Goal: Task Accomplishment & Management: Use online tool/utility

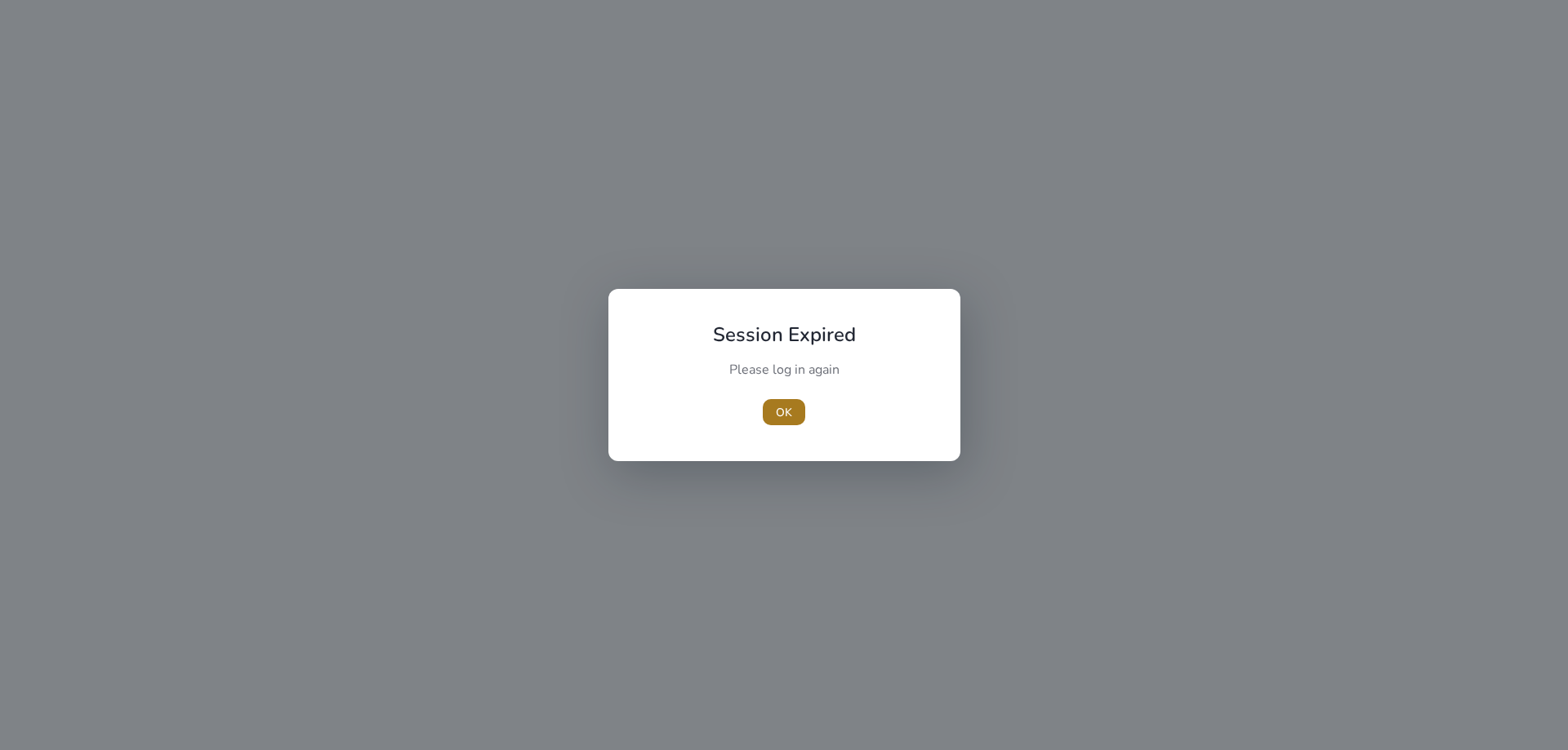
click at [796, 412] on span "button" at bounding box center [784, 412] width 42 height 39
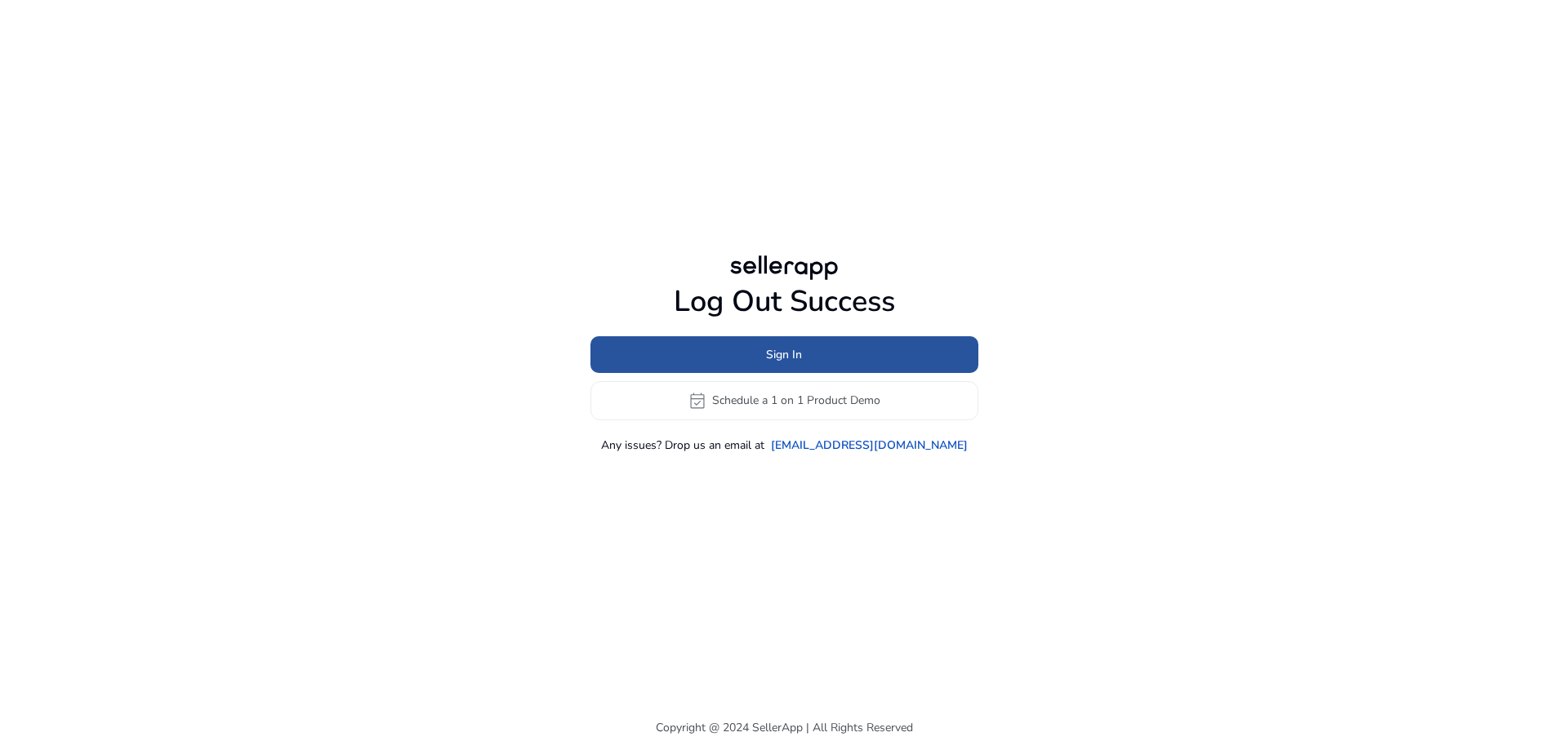
click at [820, 355] on span at bounding box center [784, 354] width 388 height 39
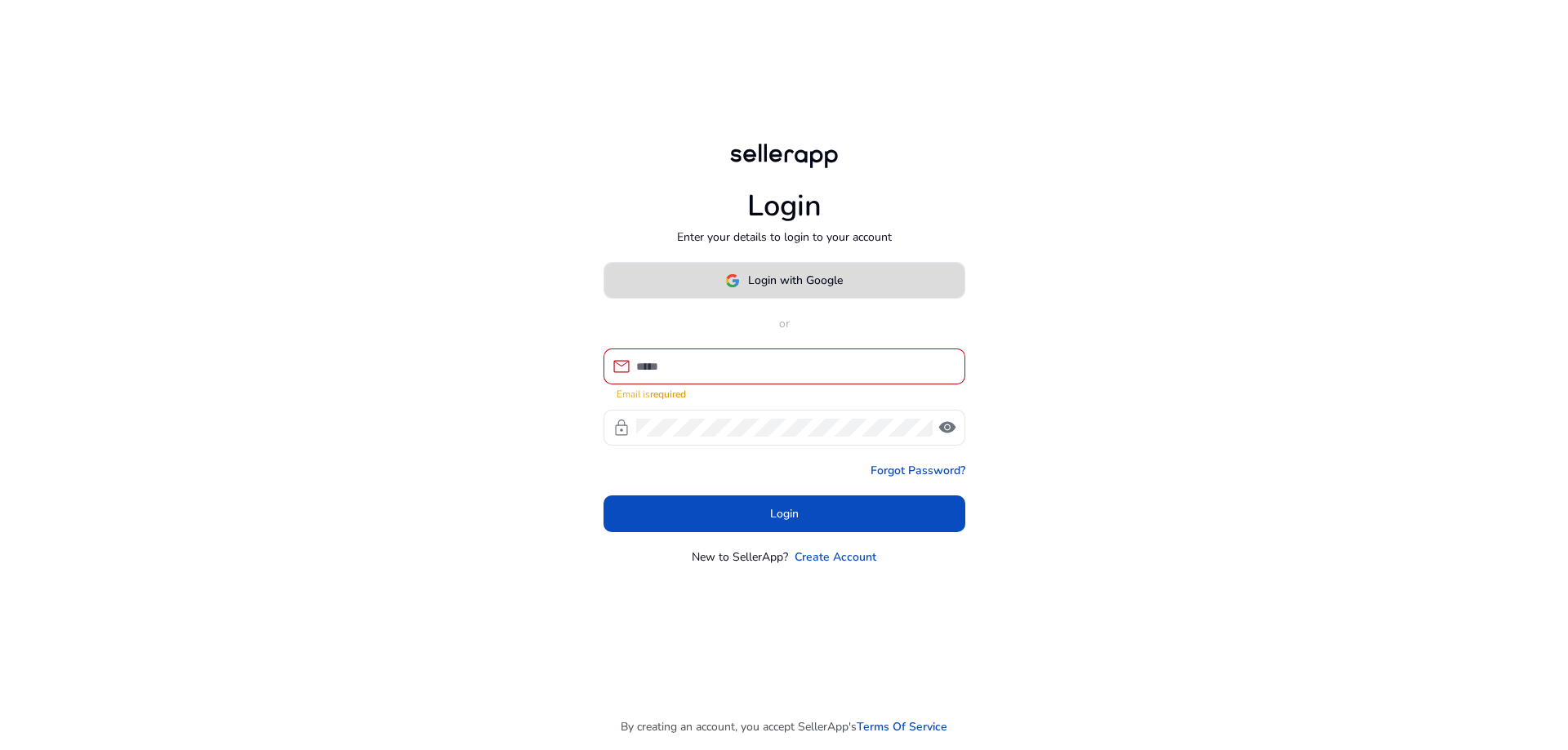
click at [832, 281] on span "Login with Google" at bounding box center [795, 280] width 95 height 17
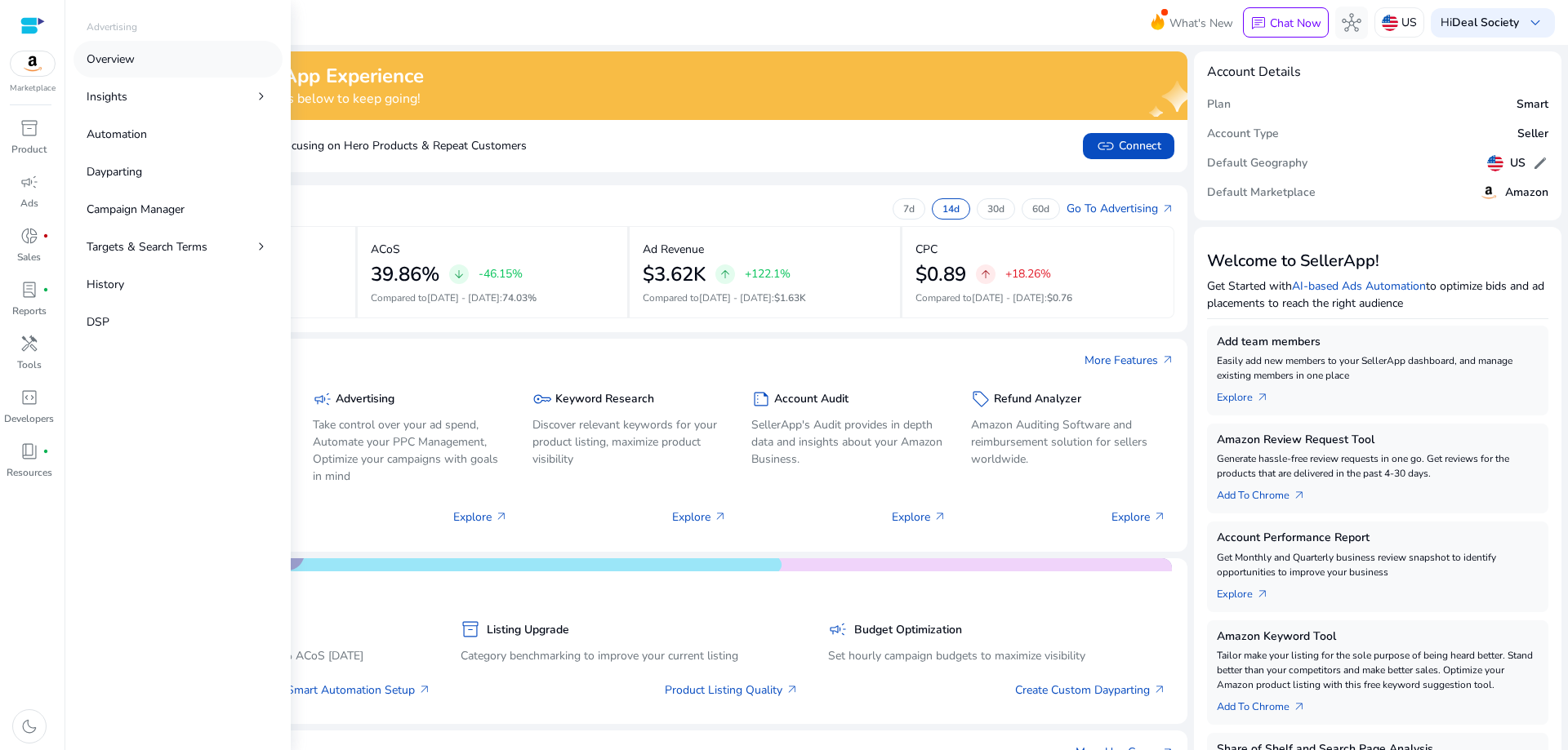
click at [138, 56] on link "Overview" at bounding box center [179, 60] width 209 height 36
select select "*"
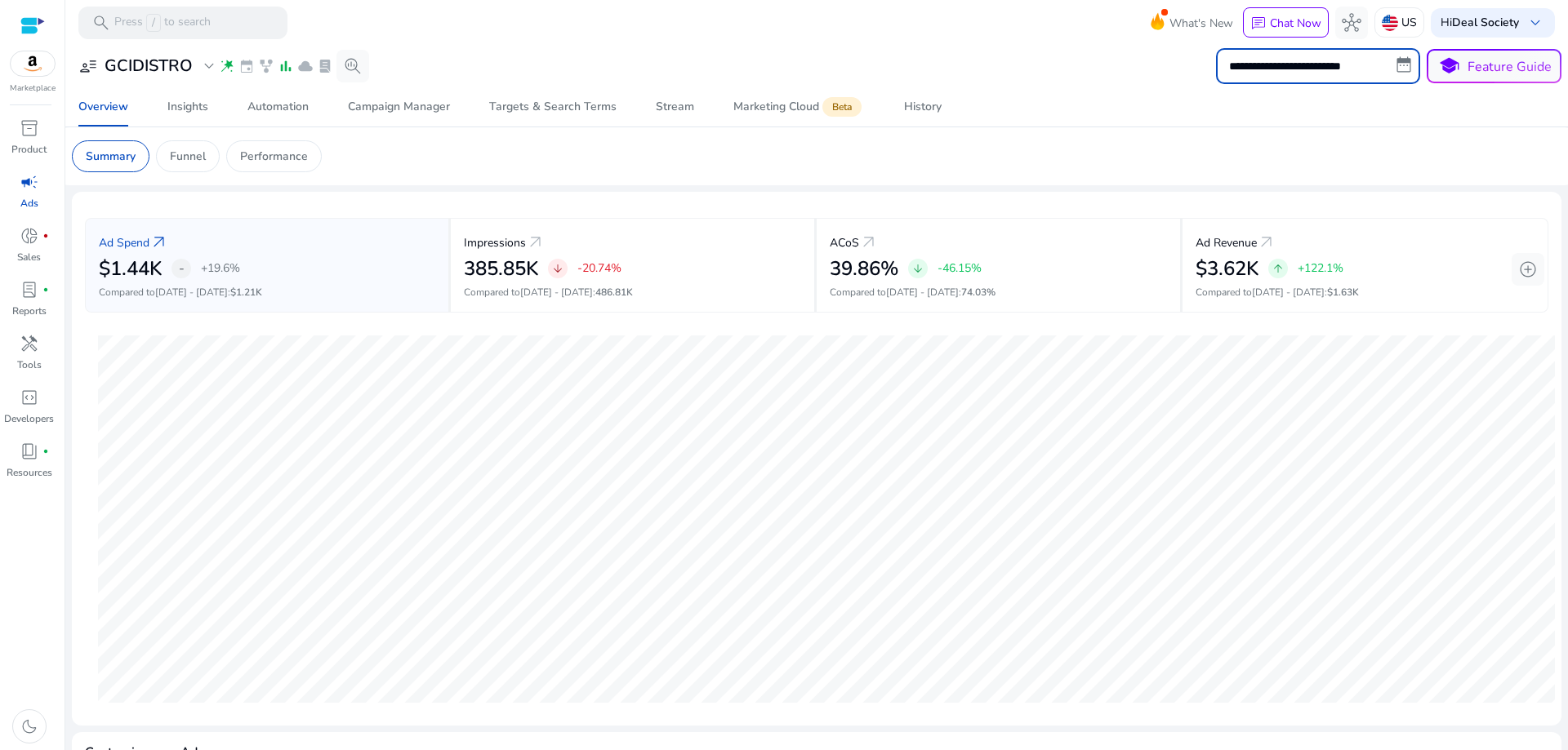
click at [1262, 62] on input "**********" at bounding box center [1317, 65] width 205 height 36
select select "*"
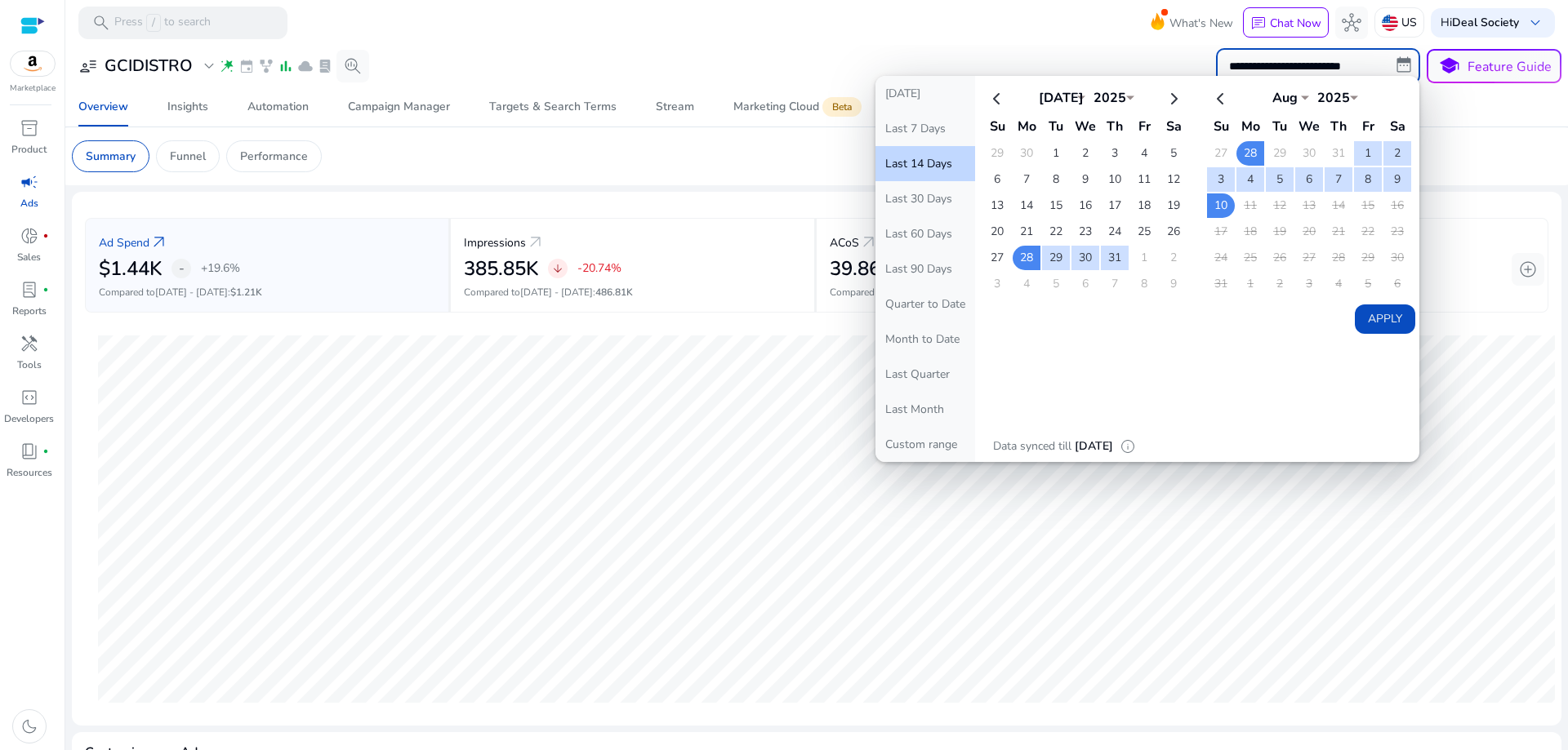
click at [925, 160] on button "Last 14 Days" at bounding box center [926, 163] width 100 height 36
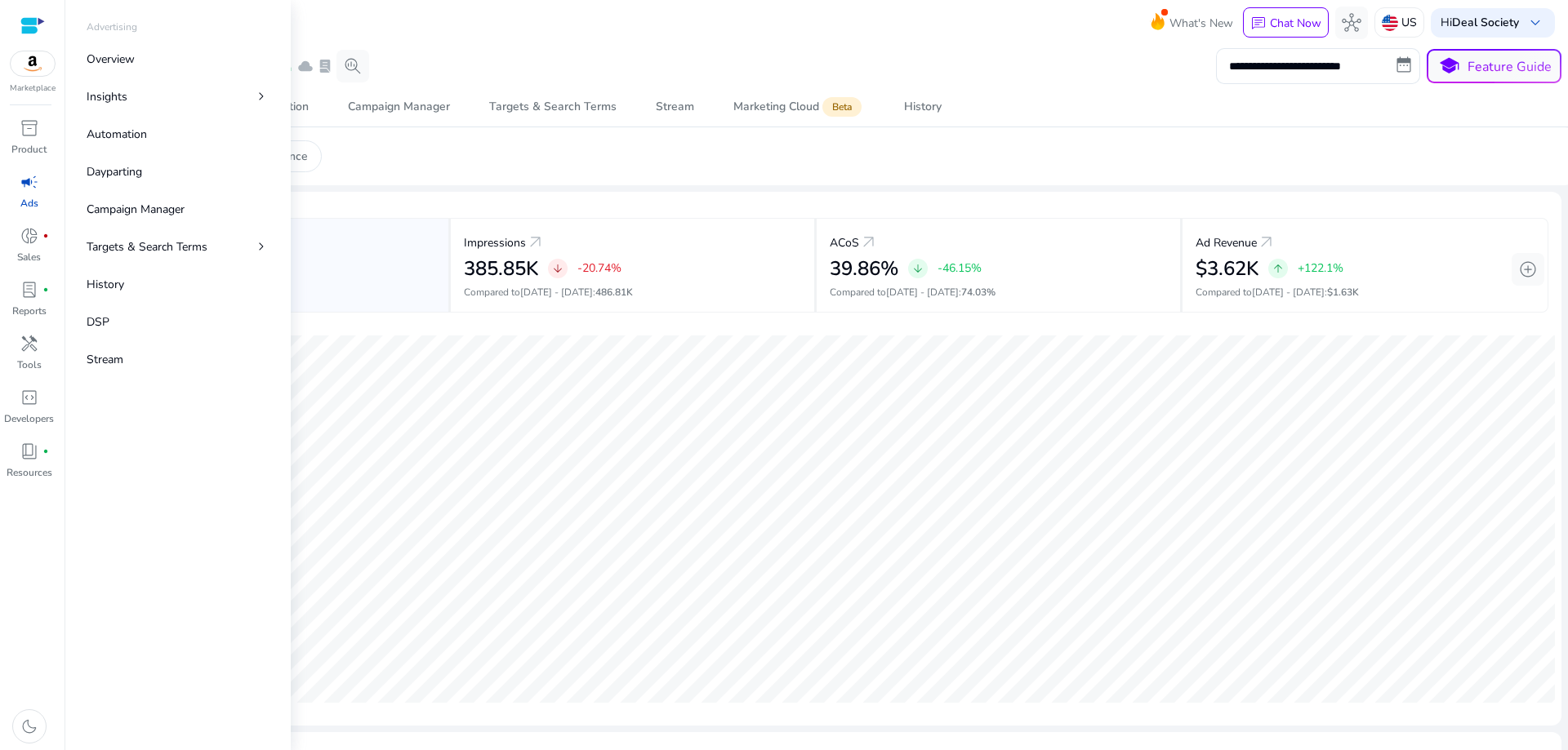
click at [34, 187] on span "campaign" at bounding box center [29, 181] width 19 height 19
click at [156, 181] on link "Dayparting" at bounding box center [179, 172] width 209 height 36
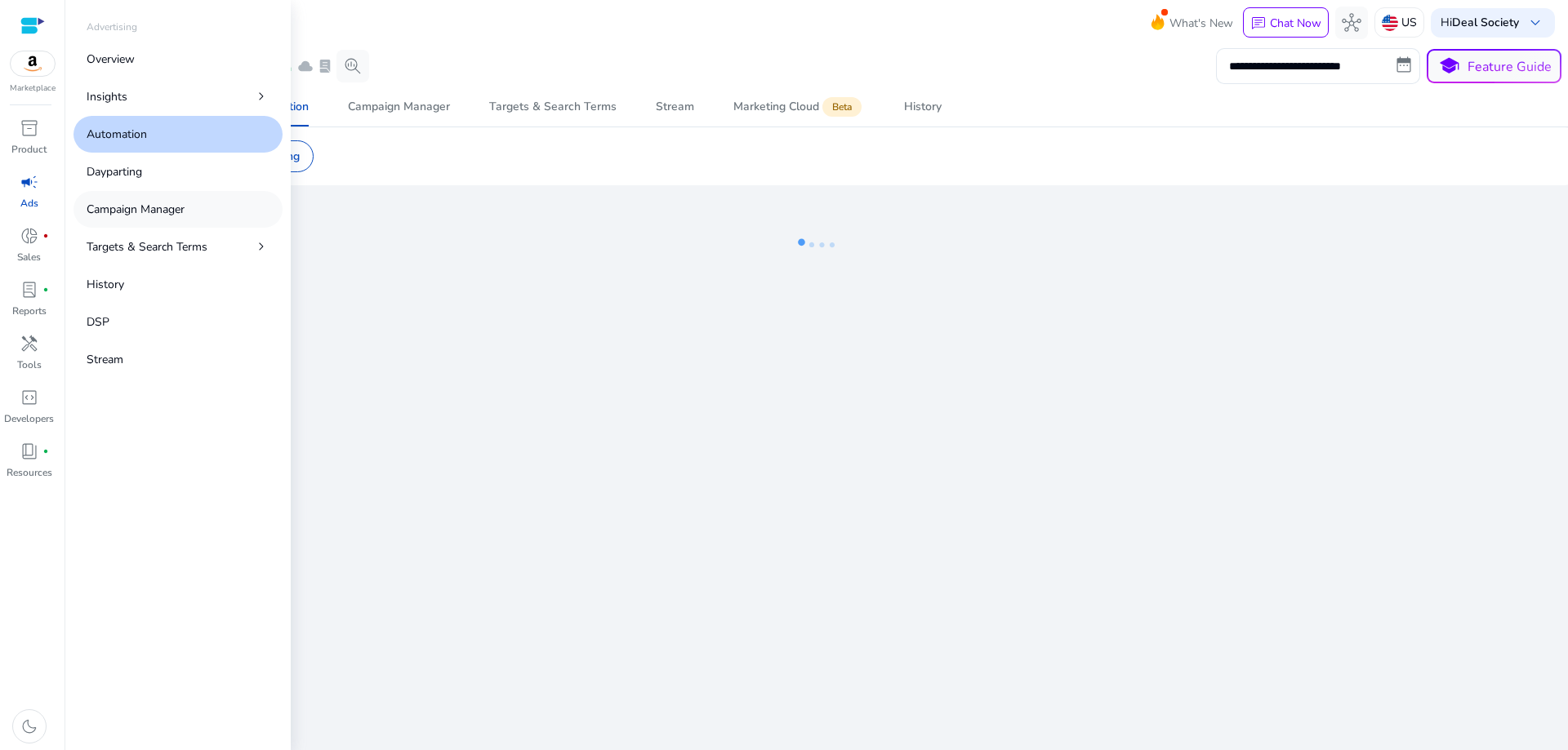
click at [149, 205] on p "Campaign Manager" at bounding box center [135, 209] width 98 height 17
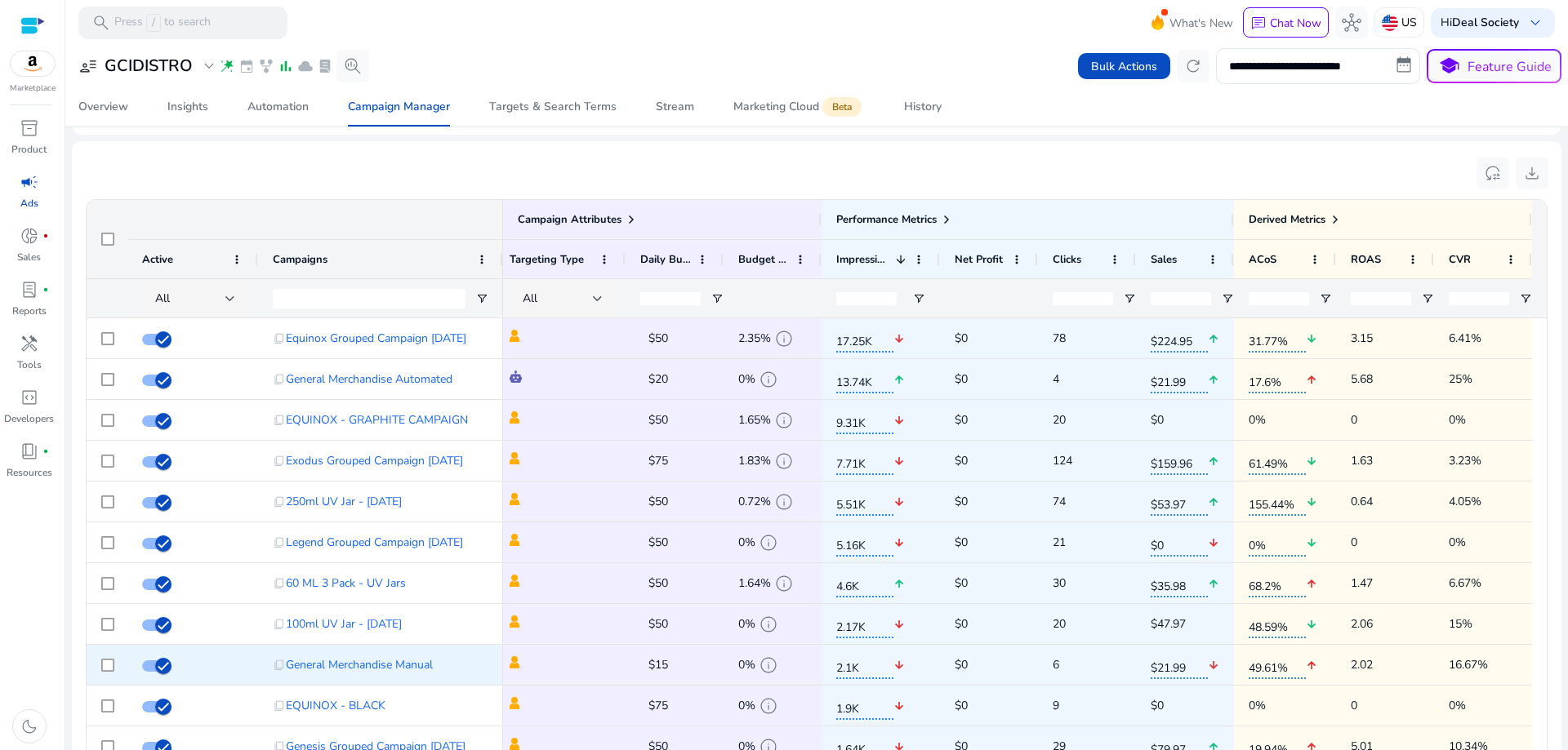
scroll to position [327, 0]
